Goal: Use online tool/utility: Utilize a website feature to perform a specific function

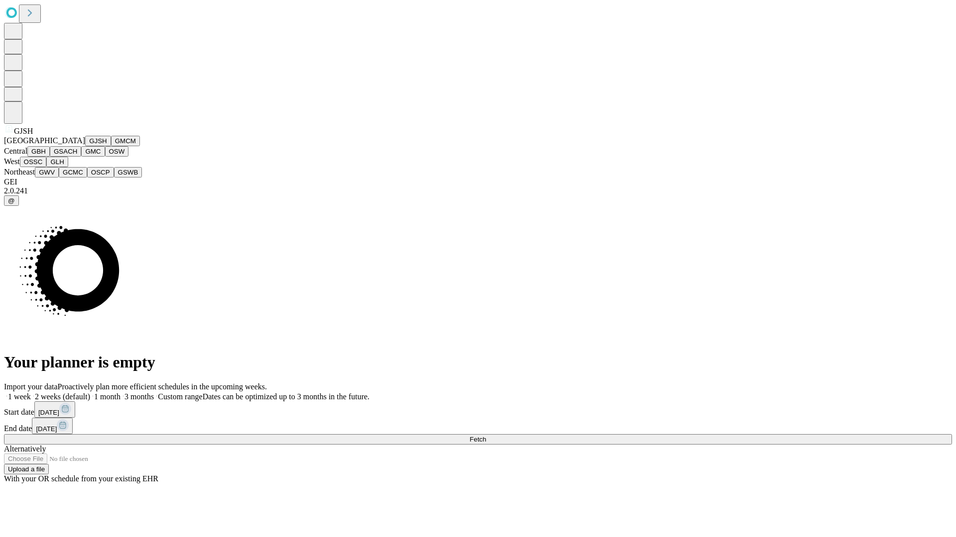
click at [85, 146] on button "GJSH" at bounding box center [98, 141] width 26 height 10
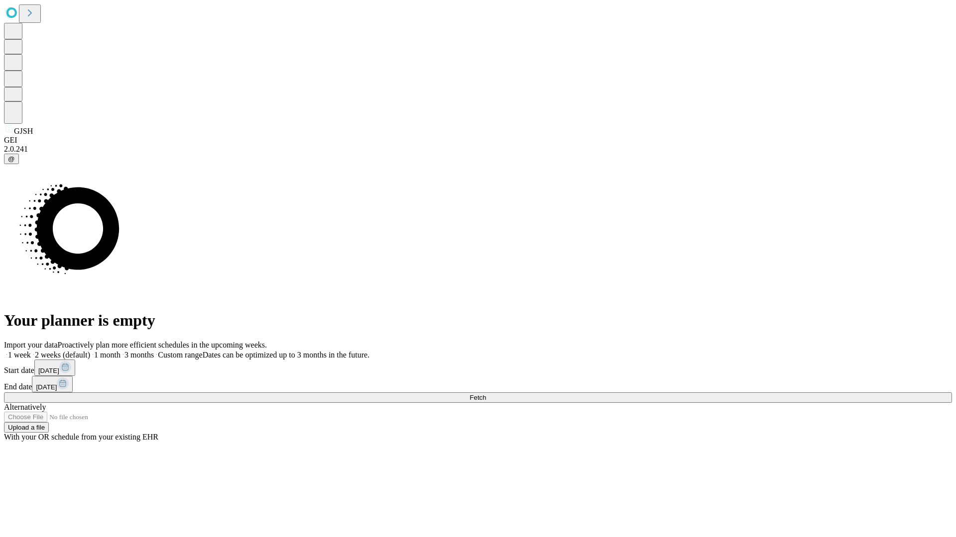
click at [120, 351] on label "1 month" at bounding box center [105, 355] width 30 height 8
click at [486, 394] on span "Fetch" at bounding box center [477, 397] width 16 height 7
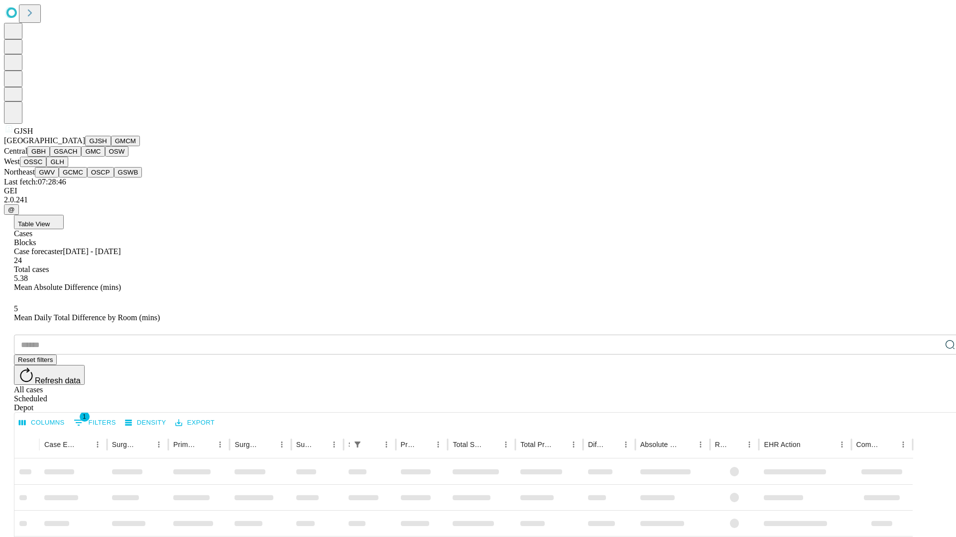
click at [111, 146] on button "GMCM" at bounding box center [125, 141] width 29 height 10
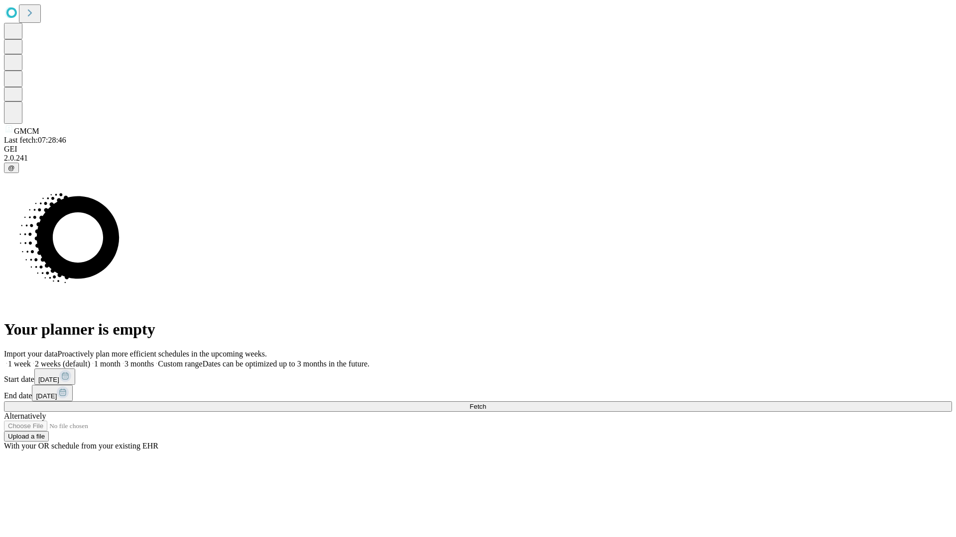
click at [120, 360] on label "1 month" at bounding box center [105, 364] width 30 height 8
click at [486, 403] on span "Fetch" at bounding box center [477, 406] width 16 height 7
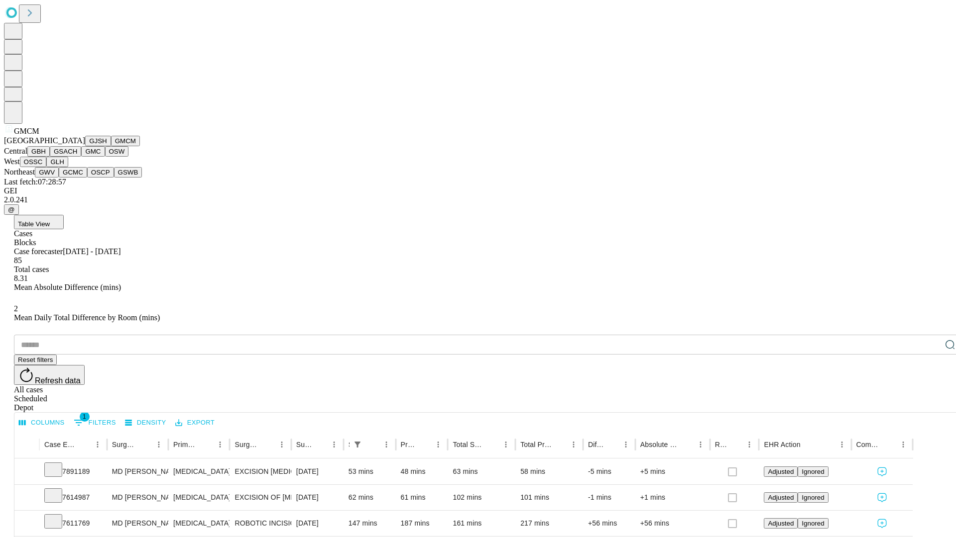
click at [50, 157] on button "GBH" at bounding box center [38, 151] width 22 height 10
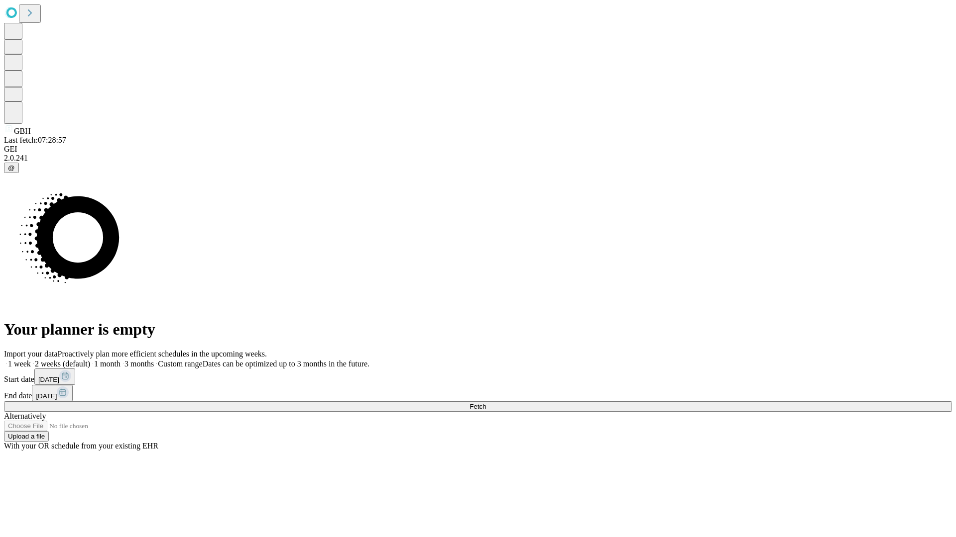
click at [120, 360] on label "1 month" at bounding box center [105, 364] width 30 height 8
click at [486, 403] on span "Fetch" at bounding box center [477, 406] width 16 height 7
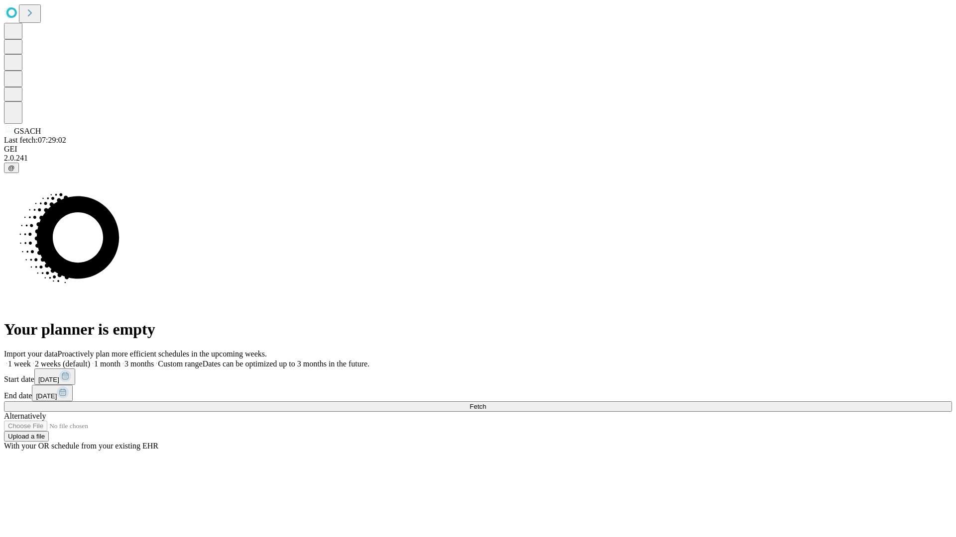
click at [120, 360] on label "1 month" at bounding box center [105, 364] width 30 height 8
click at [486, 403] on span "Fetch" at bounding box center [477, 406] width 16 height 7
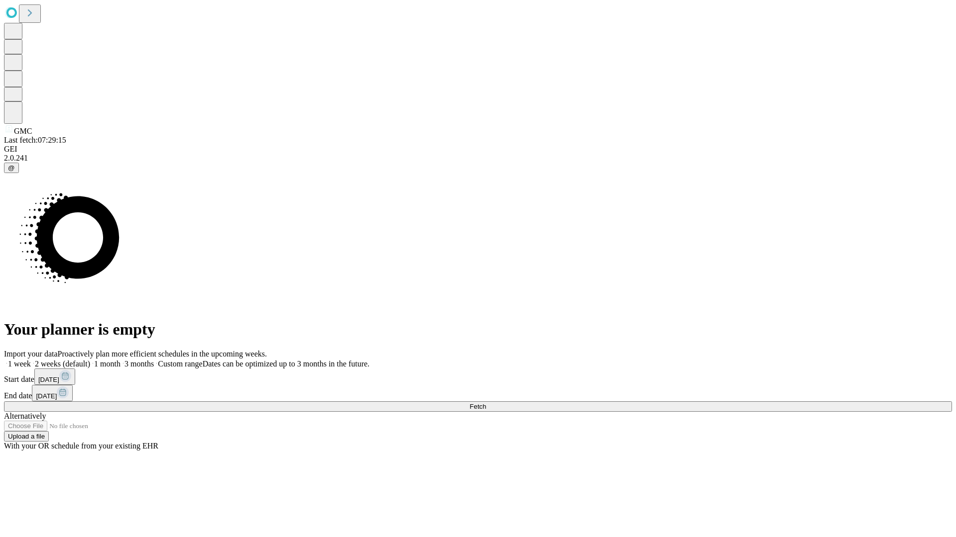
click at [486, 403] on span "Fetch" at bounding box center [477, 406] width 16 height 7
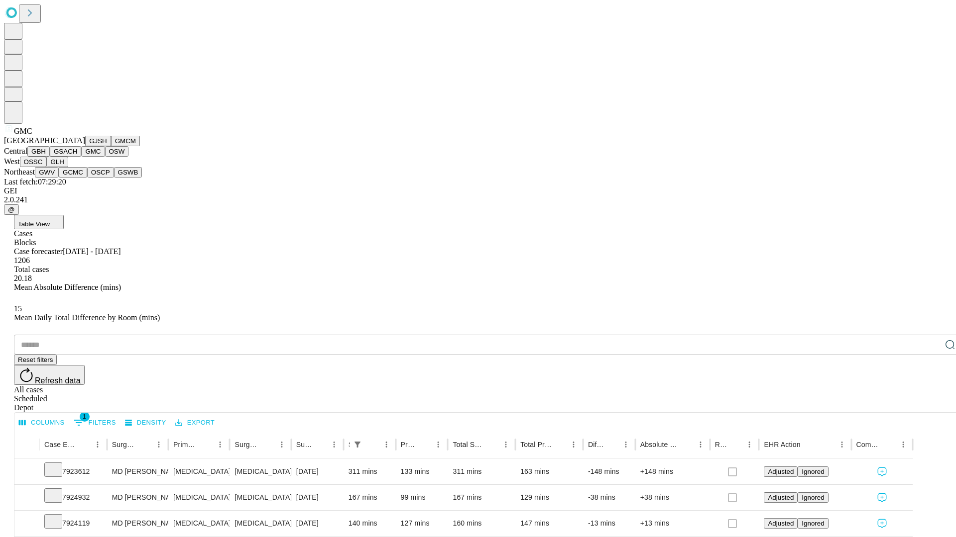
click at [105, 157] on button "OSW" at bounding box center [117, 151] width 24 height 10
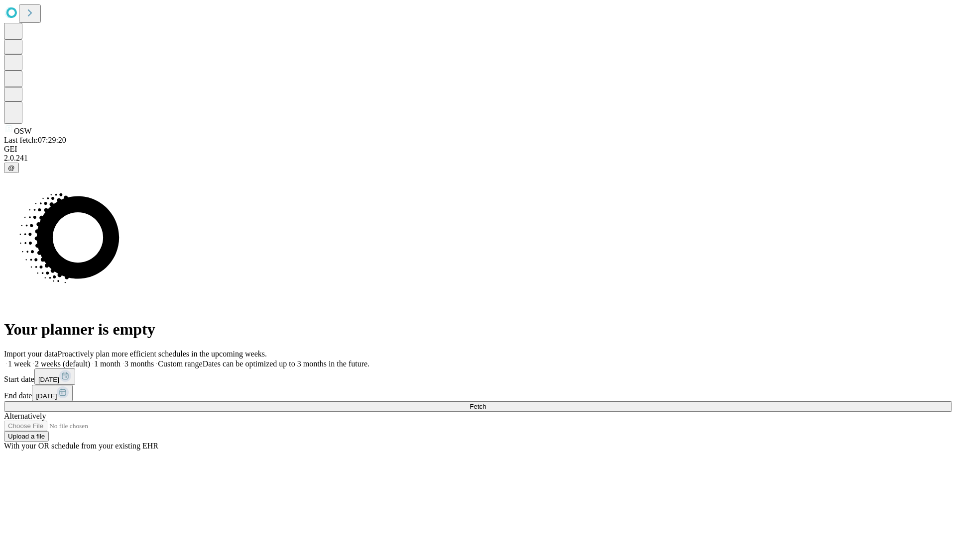
click at [120, 360] on label "1 month" at bounding box center [105, 364] width 30 height 8
click at [486, 403] on span "Fetch" at bounding box center [477, 406] width 16 height 7
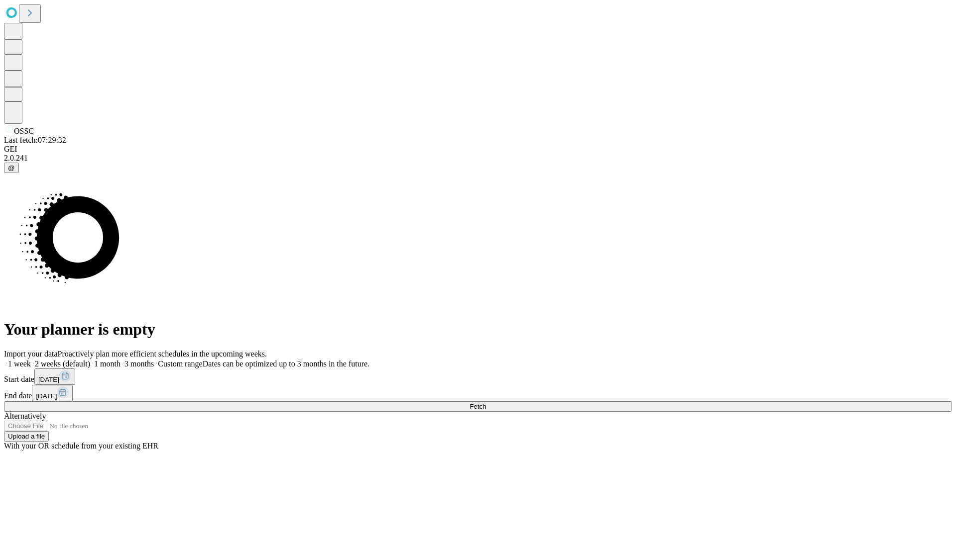
click at [120, 360] on label "1 month" at bounding box center [105, 364] width 30 height 8
click at [486, 403] on span "Fetch" at bounding box center [477, 406] width 16 height 7
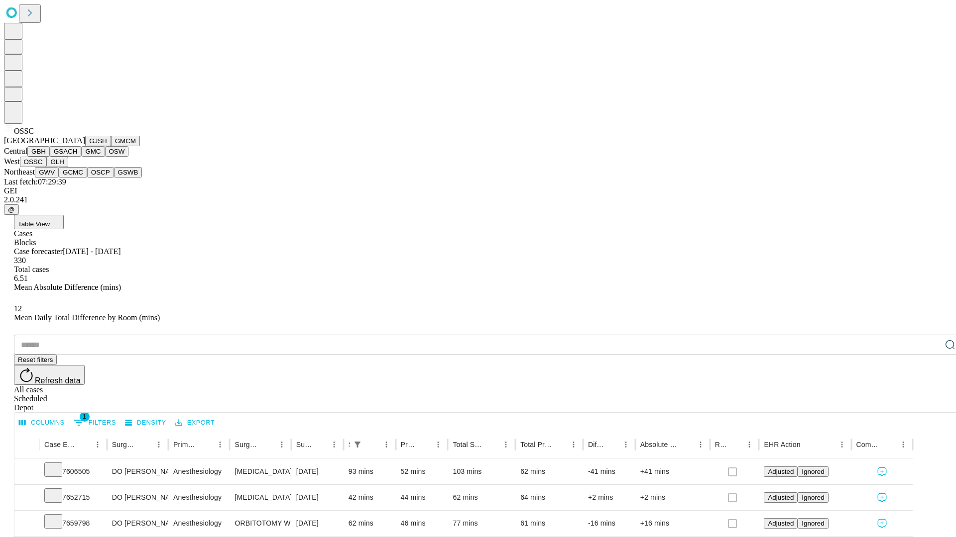
click at [68, 167] on button "GLH" at bounding box center [56, 162] width 21 height 10
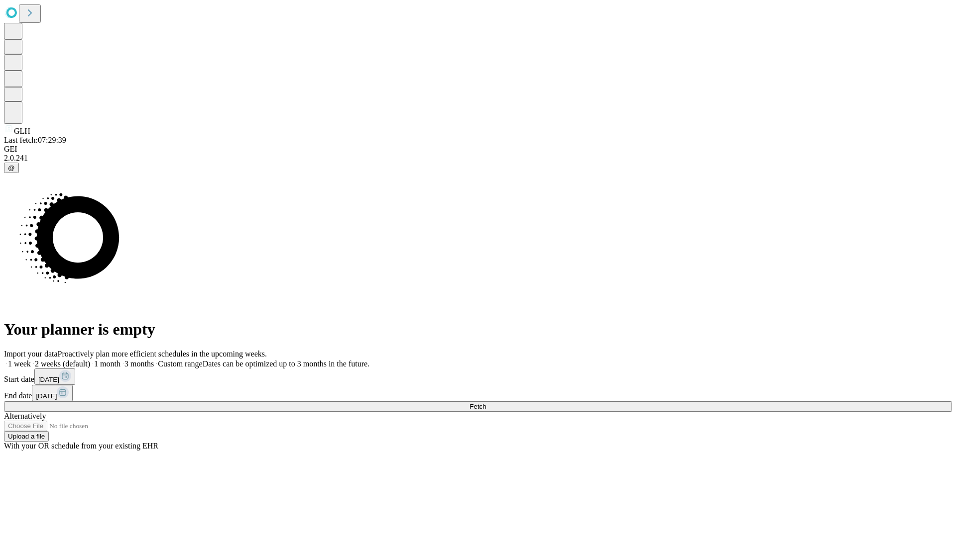
click at [120, 360] on label "1 month" at bounding box center [105, 364] width 30 height 8
click at [486, 403] on span "Fetch" at bounding box center [477, 406] width 16 height 7
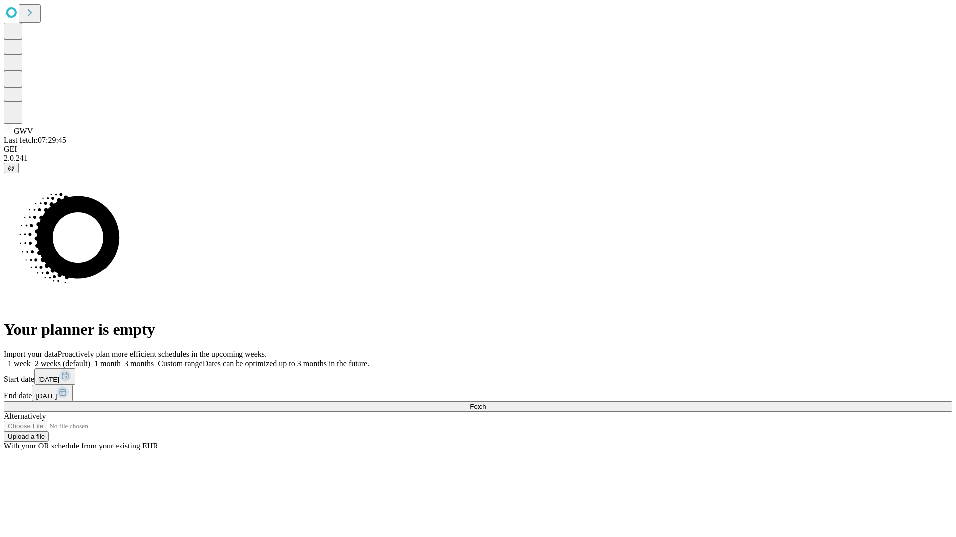
click at [120, 360] on label "1 month" at bounding box center [105, 364] width 30 height 8
click at [486, 403] on span "Fetch" at bounding box center [477, 406] width 16 height 7
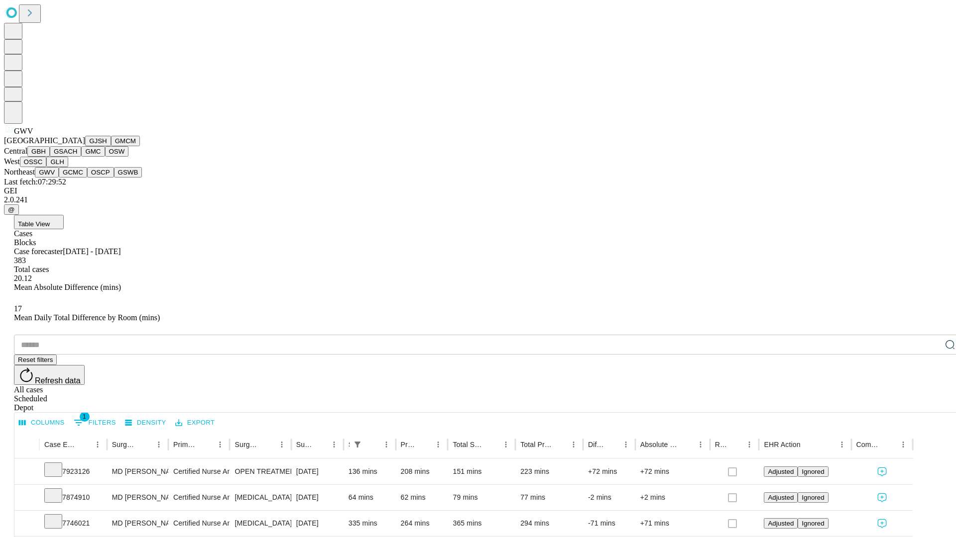
click at [77, 178] on button "GCMC" at bounding box center [73, 172] width 28 height 10
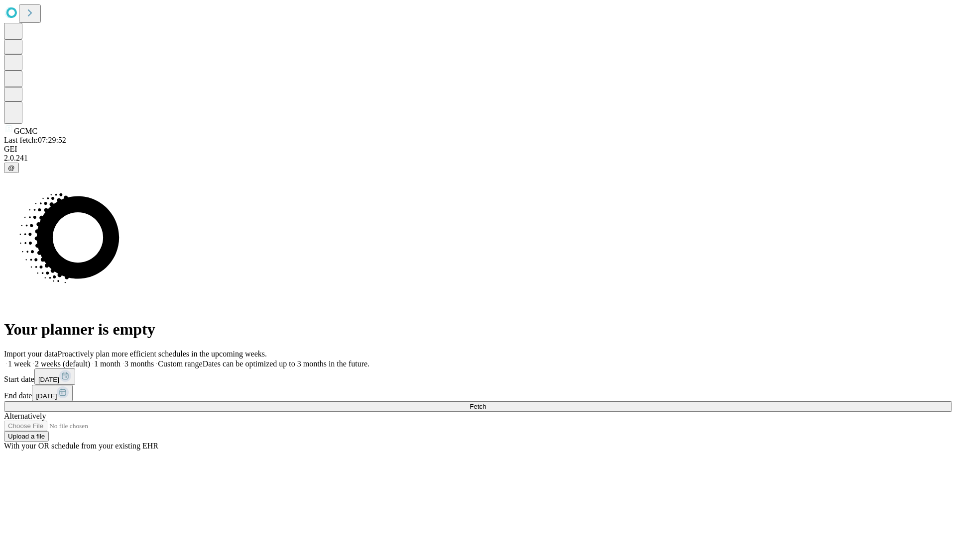
click at [486, 403] on span "Fetch" at bounding box center [477, 406] width 16 height 7
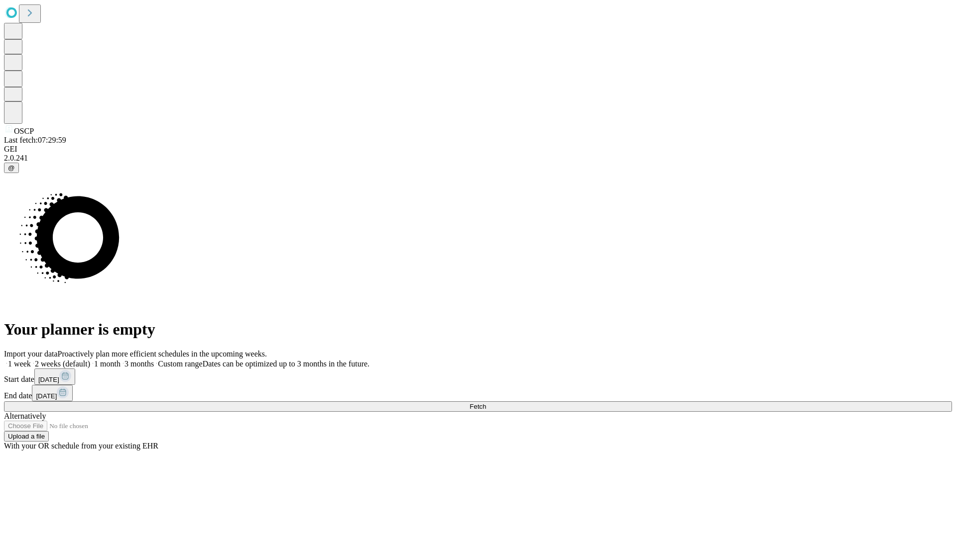
click at [120, 360] on label "1 month" at bounding box center [105, 364] width 30 height 8
click at [486, 403] on span "Fetch" at bounding box center [477, 406] width 16 height 7
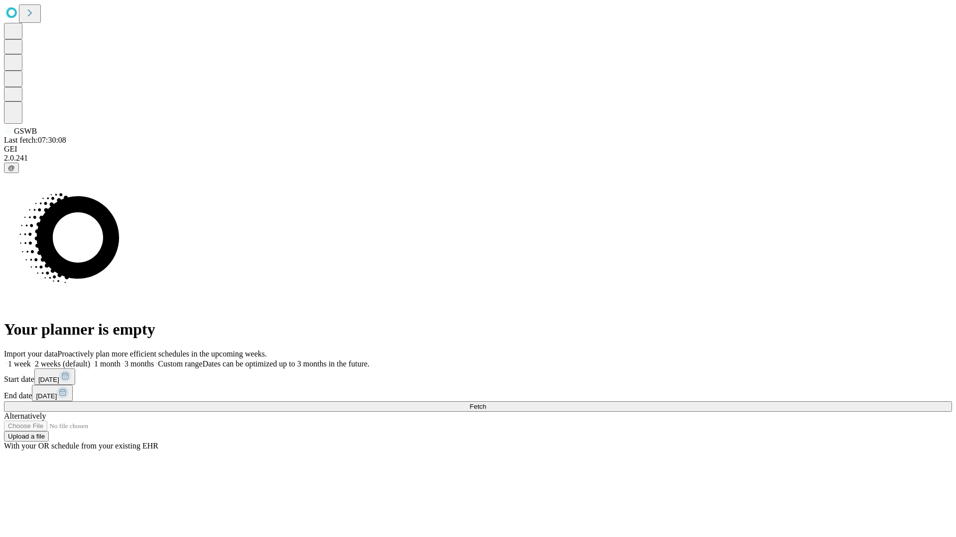
click at [120, 360] on label "1 month" at bounding box center [105, 364] width 30 height 8
click at [486, 403] on span "Fetch" at bounding box center [477, 406] width 16 height 7
